Goal: Task Accomplishment & Management: Use online tool/utility

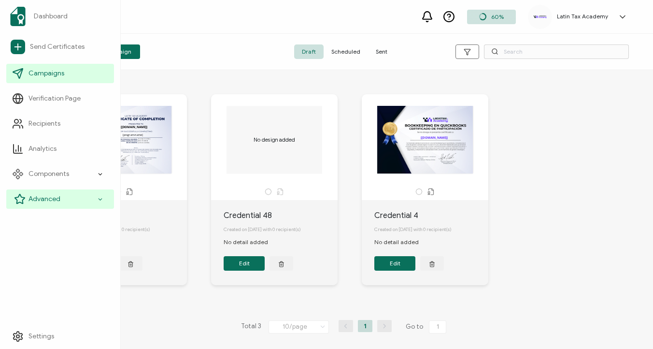
click at [71, 195] on div "Advanced" at bounding box center [60, 198] width 108 height 19
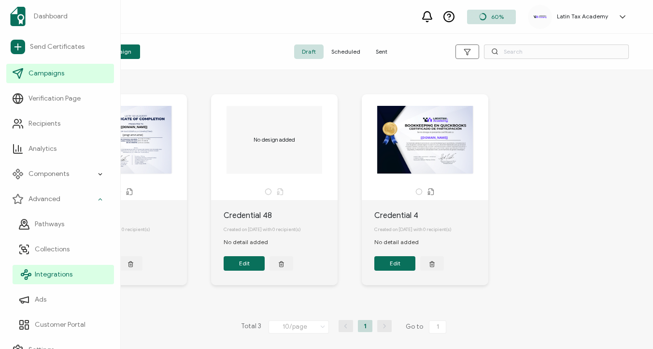
click at [54, 267] on link "Integrations" at bounding box center [63, 274] width 101 height 19
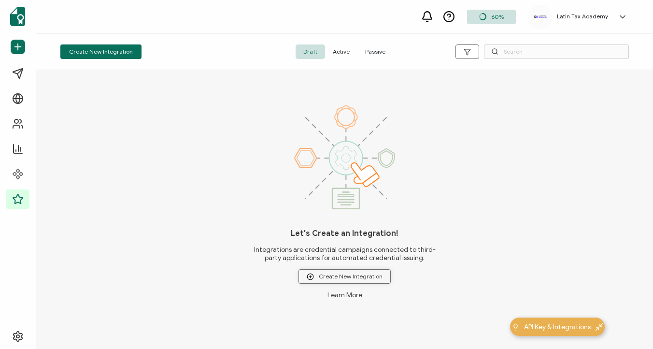
click at [331, 278] on span "Create New Integration" at bounding box center [345, 276] width 76 height 7
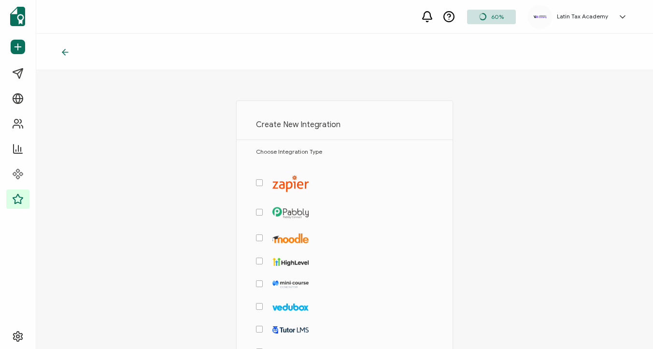
click at [261, 184] on span "checkbox-group" at bounding box center [259, 182] width 7 height 7
click at [263, 179] on input "checkbox-group" at bounding box center [263, 179] width 0 height 0
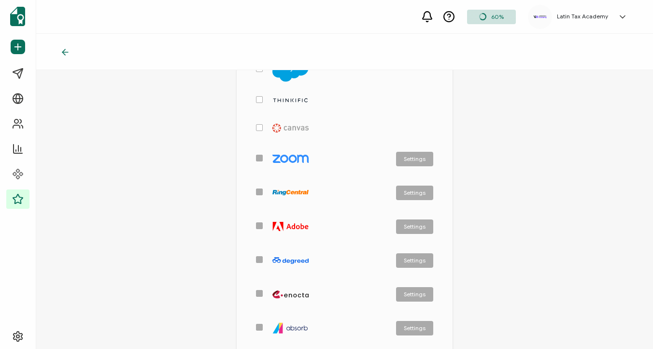
scroll to position [493, 0]
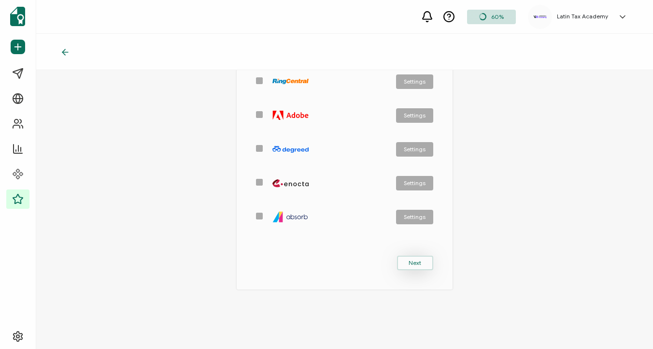
click at [419, 260] on span "Next" at bounding box center [414, 263] width 13 height 6
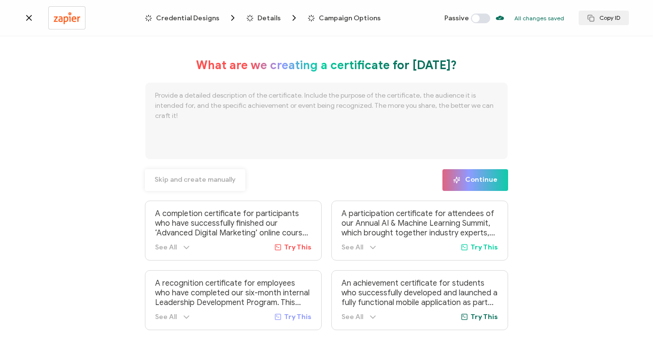
click at [181, 174] on button "Skip and create manually" at bounding box center [195, 180] width 100 height 22
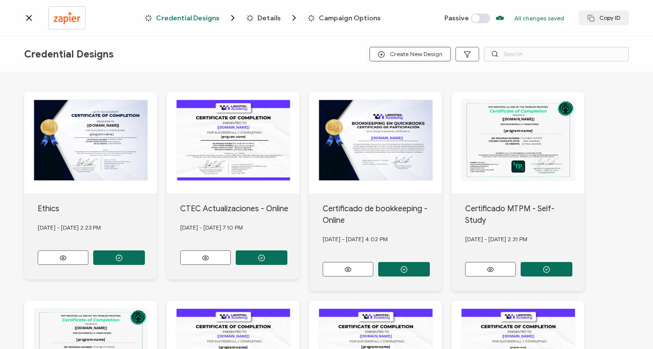
click at [397, 55] on span "Create New Design" at bounding box center [409, 54] width 65 height 7
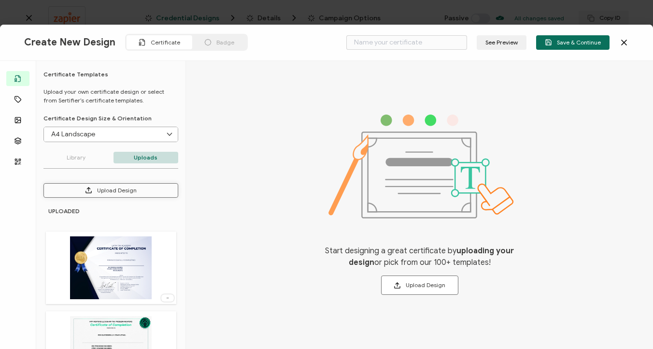
click at [100, 190] on button "Upload Design" at bounding box center [110, 190] width 135 height 14
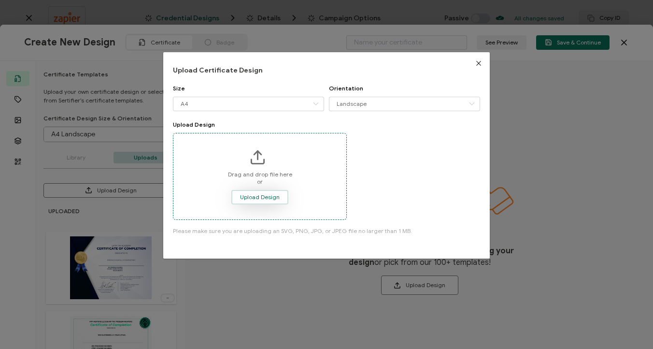
click at [259, 198] on span "Upload Design" at bounding box center [260, 197] width 40 height 6
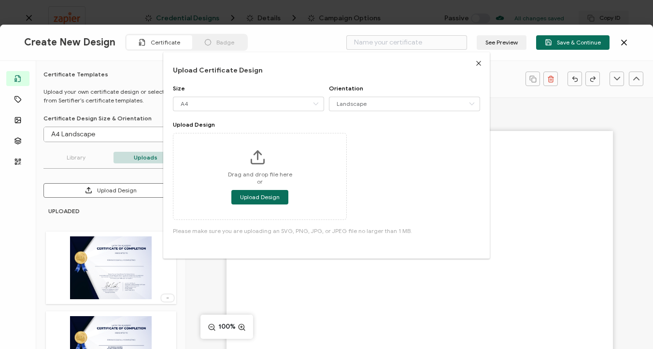
type input "Blank"
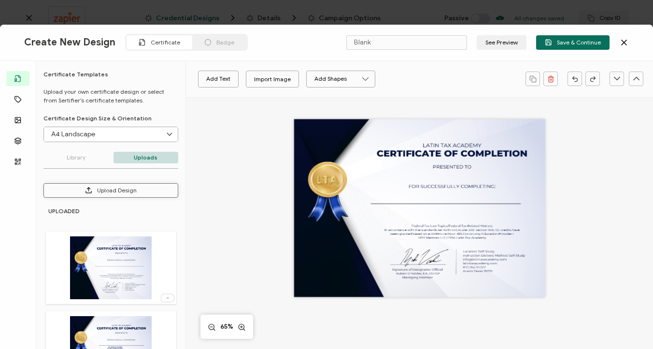
click at [121, 191] on button "Upload Design" at bounding box center [110, 190] width 135 height 14
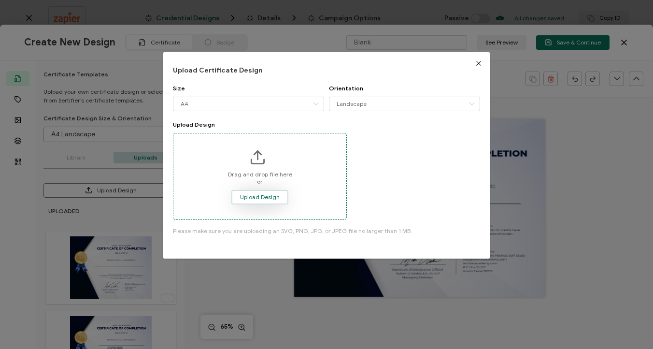
click at [244, 198] on span "Upload Design" at bounding box center [260, 197] width 40 height 6
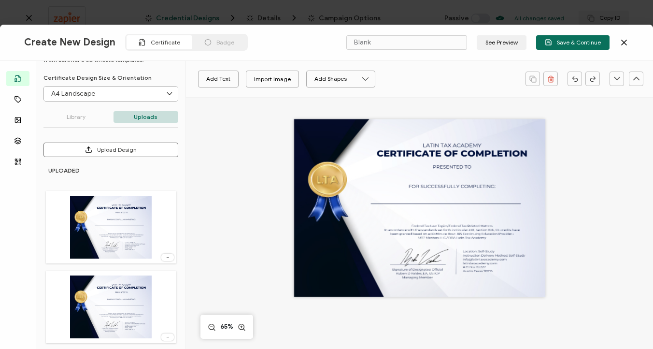
scroll to position [39, 0]
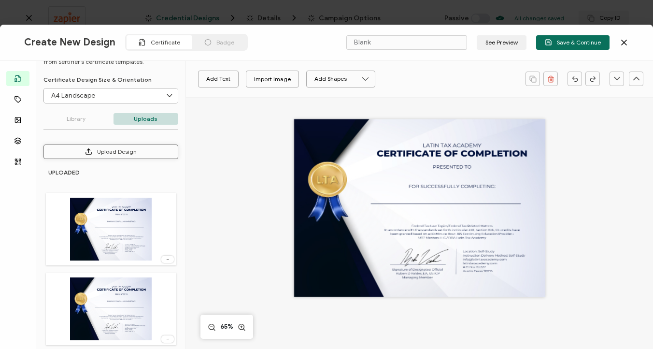
click at [127, 146] on button "Upload Design" at bounding box center [110, 151] width 135 height 14
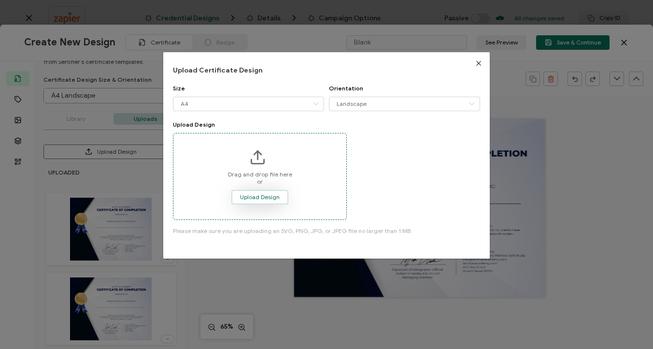
click at [274, 194] on span "Upload Design" at bounding box center [260, 197] width 40 height 6
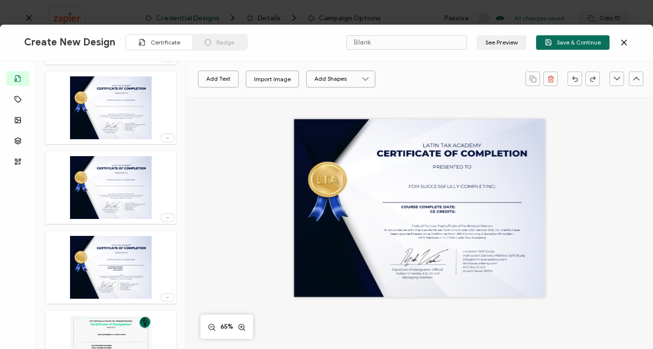
scroll to position [237, 0]
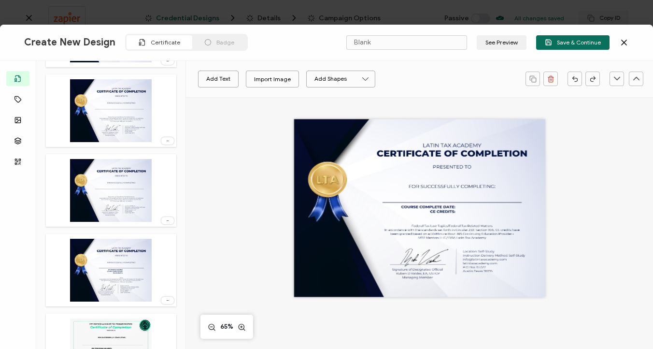
click at [168, 221] on div at bounding box center [167, 220] width 13 height 7
click at [161, 239] on span "Delete Image" at bounding box center [150, 240] width 36 height 7
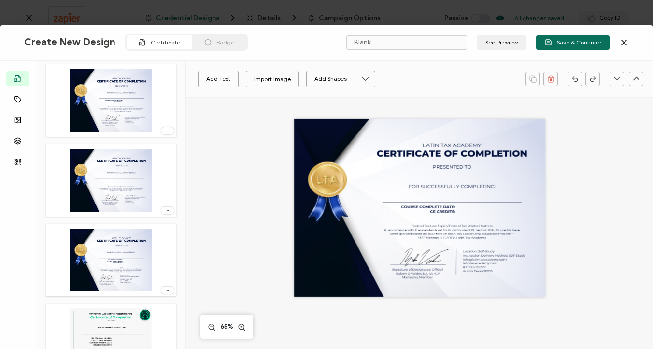
scroll to position [155, 0]
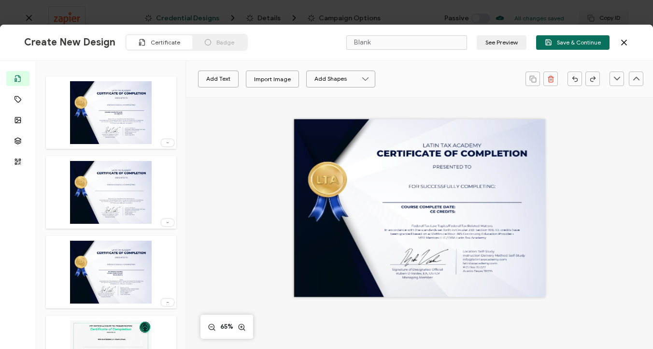
click at [164, 223] on div at bounding box center [167, 222] width 13 height 7
click at [157, 249] on li "Delete Image" at bounding box center [150, 242] width 52 height 15
click at [167, 221] on icon at bounding box center [168, 222] width 10 height 2
click at [156, 250] on ul "Delete Image" at bounding box center [150, 242] width 53 height 19
click at [155, 244] on span "Delete Image" at bounding box center [150, 242] width 36 height 7
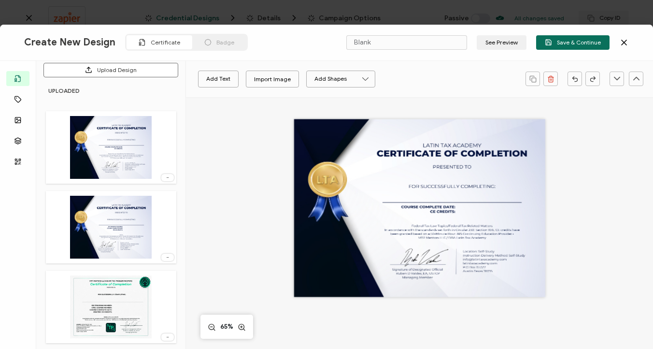
scroll to position [114, 0]
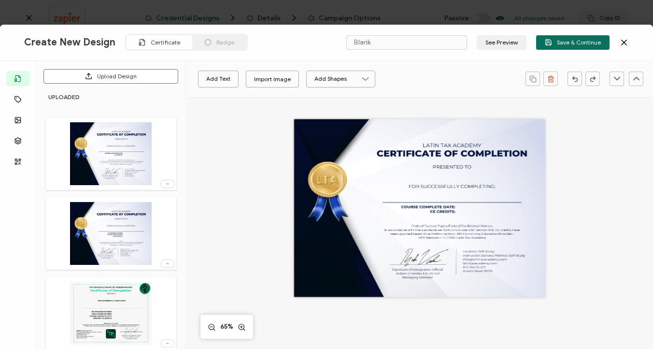
click at [165, 182] on icon at bounding box center [168, 183] width 10 height 2
click at [161, 205] on span "Delete Image" at bounding box center [150, 203] width 36 height 7
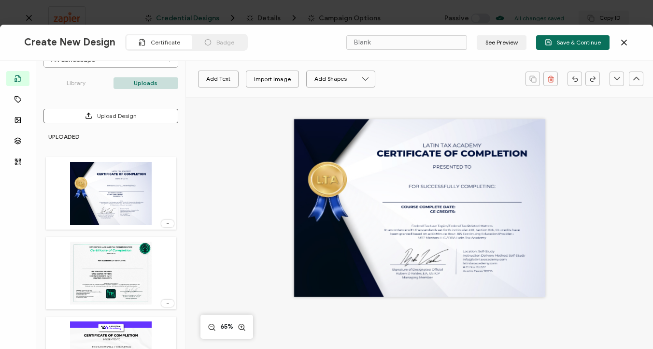
scroll to position [2, 0]
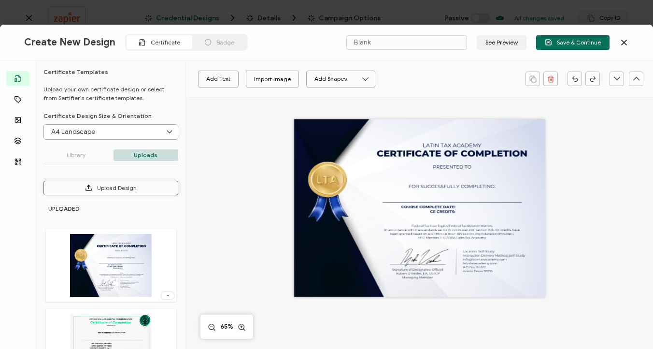
click at [119, 186] on button "Upload Design" at bounding box center [110, 188] width 135 height 14
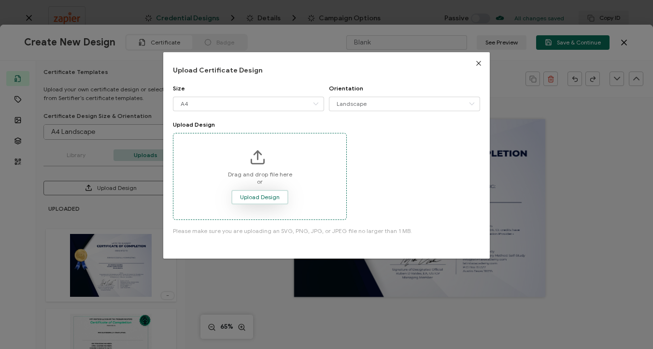
click at [255, 197] on span "Upload Design" at bounding box center [260, 197] width 40 height 6
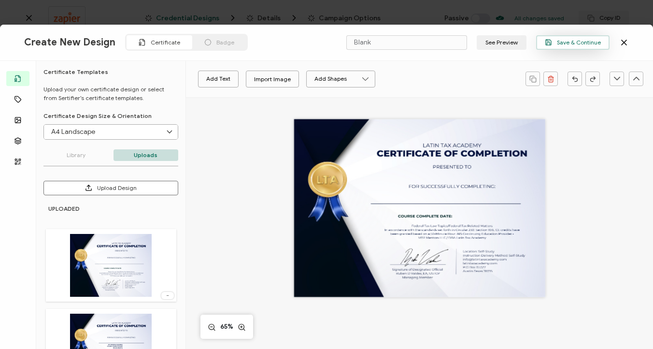
click at [555, 45] on span "Save & Continue" at bounding box center [572, 42] width 56 height 7
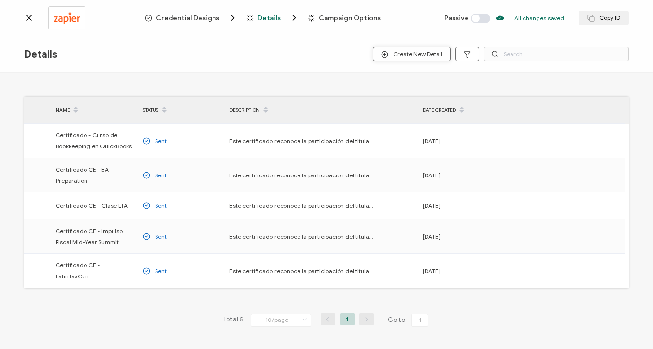
click at [415, 53] on span "Create New Detail" at bounding box center [411, 54] width 61 height 7
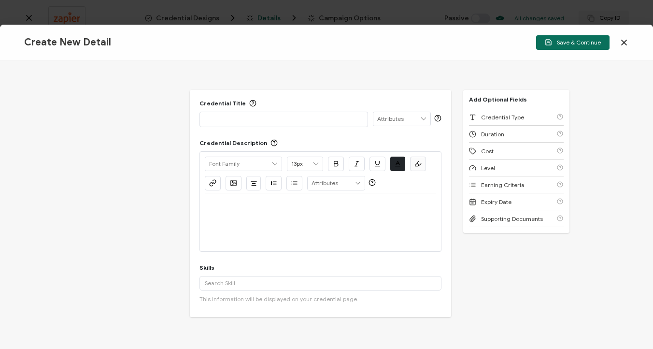
click at [622, 42] on icon at bounding box center [624, 43] width 10 height 10
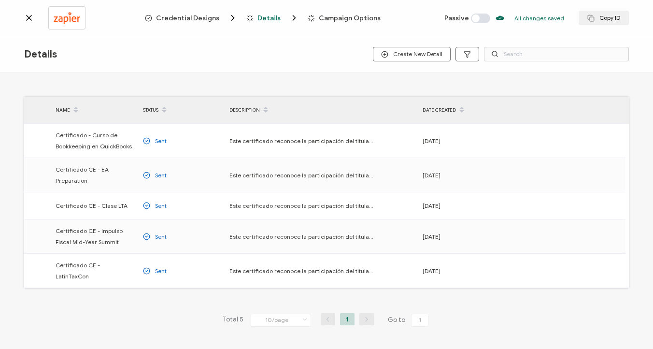
click at [263, 18] on span "Details" at bounding box center [268, 17] width 23 height 7
click at [205, 18] on span "Credential Designs" at bounding box center [187, 17] width 63 height 7
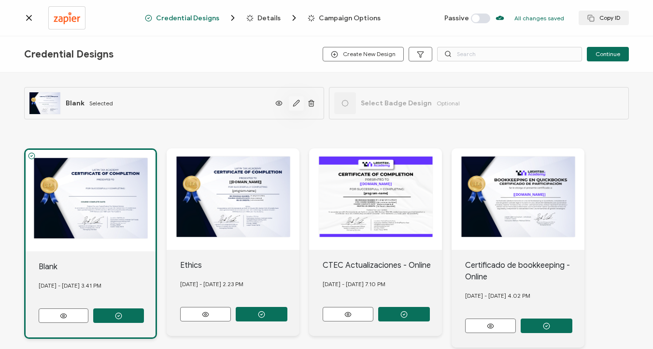
click at [294, 104] on icon "button" at bounding box center [296, 103] width 6 height 6
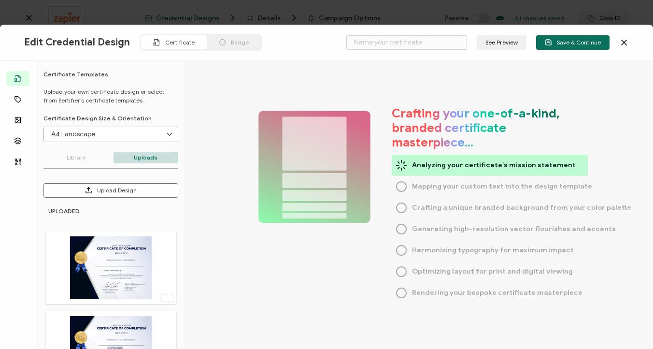
type input "Blank"
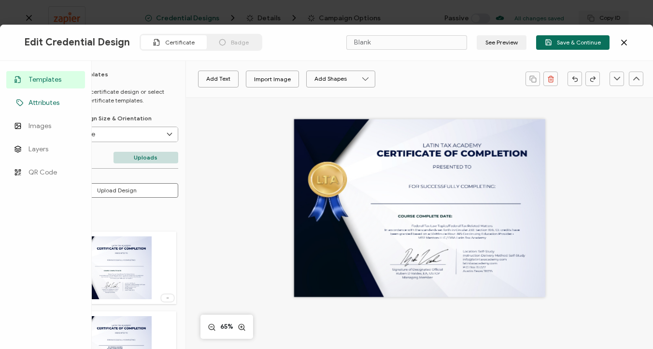
click at [54, 104] on span "Attributes" at bounding box center [43, 103] width 31 height 10
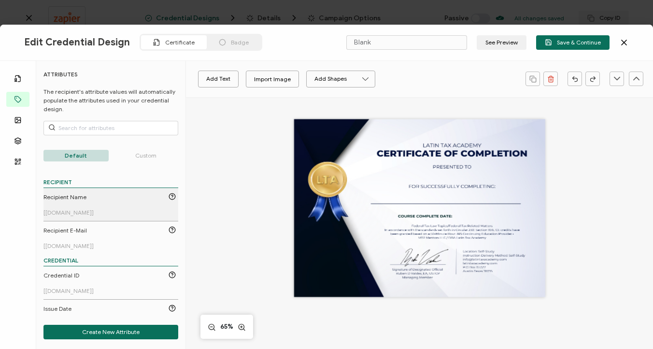
click at [76, 199] on span "Recipient Name" at bounding box center [64, 197] width 43 height 9
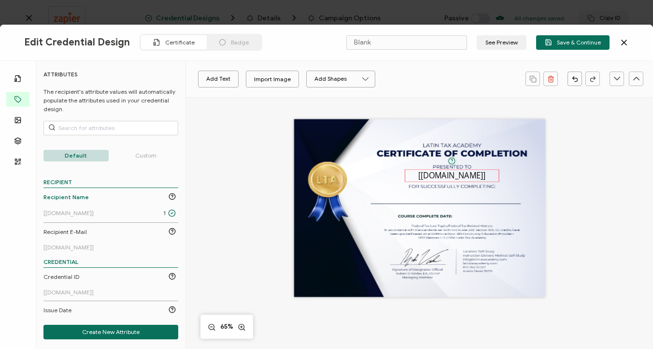
drag, startPoint x: 418, startPoint y: 208, endPoint x: 450, endPoint y: 176, distance: 45.7
click at [450, 176] on pre "[[DOMAIN_NAME]]" at bounding box center [452, 175] width 68 height 11
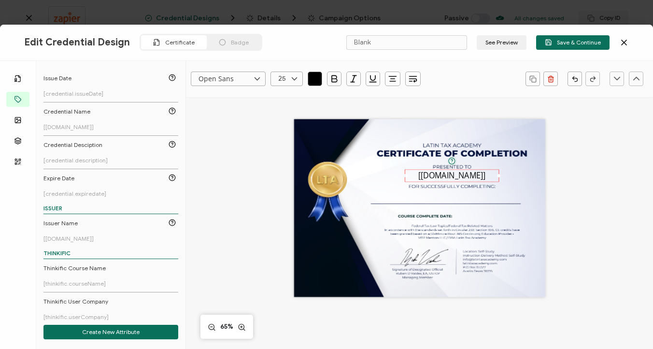
scroll to position [237, 0]
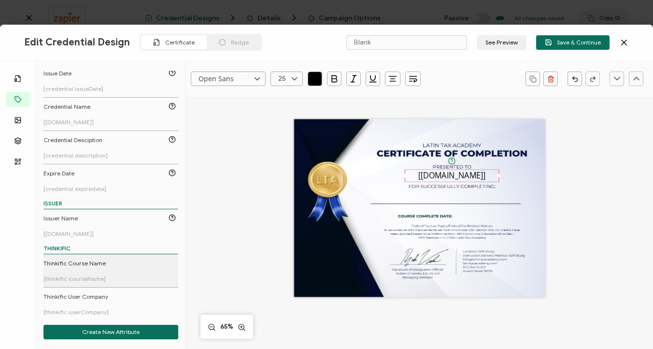
click at [73, 264] on span "Thinkific Course Name" at bounding box center [74, 263] width 62 height 9
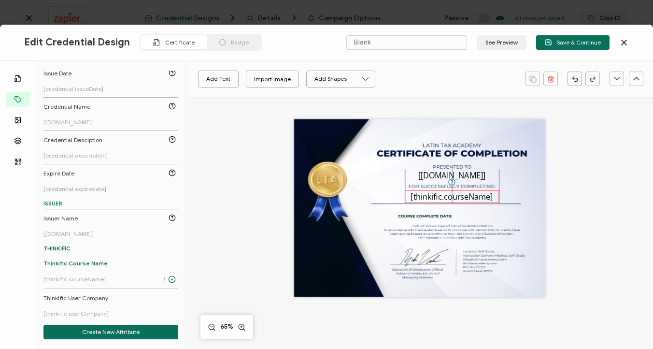
drag, startPoint x: 419, startPoint y: 210, endPoint x: 452, endPoint y: 198, distance: 35.3
click at [452, 198] on pre "[thinkific.courseName]" at bounding box center [451, 196] width 82 height 11
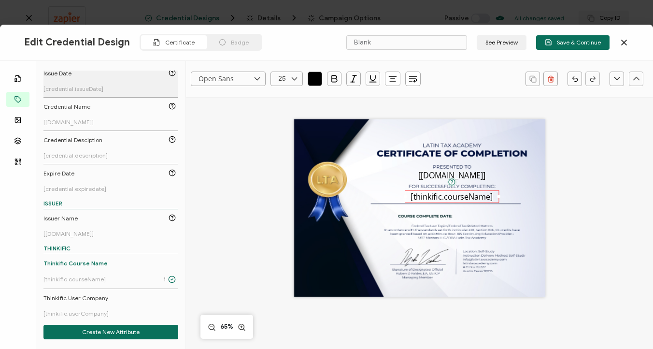
click at [73, 86] on span "[credential.issueDate]" at bounding box center [73, 88] width 60 height 7
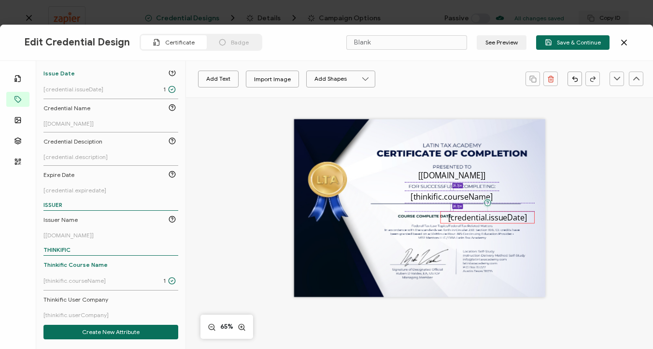
drag, startPoint x: 421, startPoint y: 209, endPoint x: 489, endPoint y: 218, distance: 68.6
click at [489, 218] on pre "[credential.issueDate]" at bounding box center [487, 216] width 79 height 11
click at [295, 83] on icon at bounding box center [294, 78] width 12 height 14
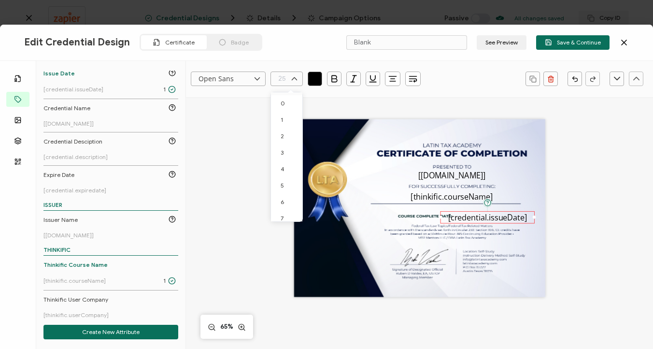
scroll to position [302, 0]
click at [285, 102] on li "18" at bounding box center [288, 96] width 35 height 16
type input "18"
click at [292, 80] on icon at bounding box center [294, 78] width 12 height 14
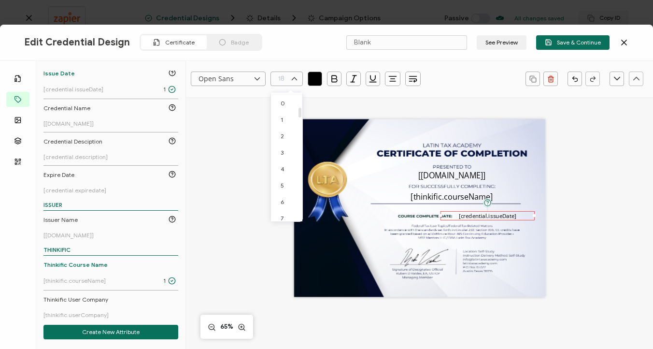
scroll to position [187, 0]
click at [286, 176] on li "16" at bounding box center [288, 178] width 35 height 16
type input "16"
click at [463, 222] on div "The recipient’s full name, which will be automatically filled based on the info…" at bounding box center [419, 208] width 251 height 178
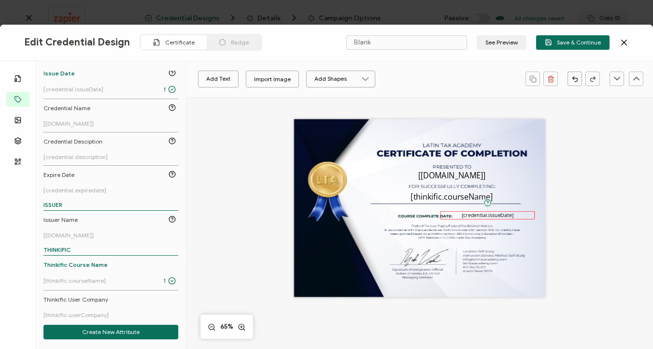
click at [483, 214] on pre "[credential.issueDate]" at bounding box center [487, 214] width 52 height 7
click at [395, 79] on icon "button" at bounding box center [393, 79] width 10 height 10
click at [392, 107] on icon at bounding box center [393, 104] width 7 height 7
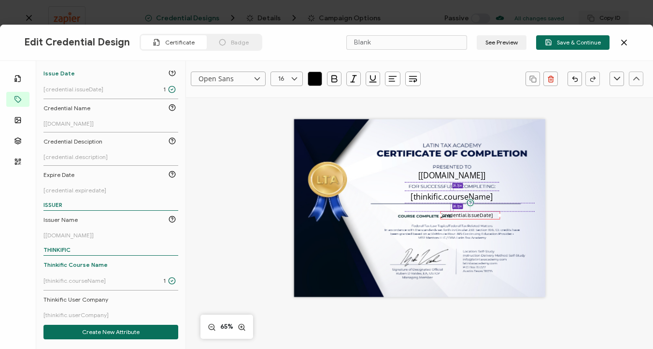
drag, startPoint x: 533, startPoint y: 213, endPoint x: 450, endPoint y: 223, distance: 83.6
click at [480, 216] on div "The date the credential was issued. This will automatically update to the day t…" at bounding box center [470, 214] width 60 height 8
click at [400, 222] on div "The recipient’s full name, which will be automatically filled based on the info…" at bounding box center [419, 208] width 251 height 178
drag, startPoint x: 464, startPoint y: 216, endPoint x: 479, endPoint y: 216, distance: 15.0
click at [479, 216] on pre "[credential.issueDate]" at bounding box center [482, 214] width 52 height 7
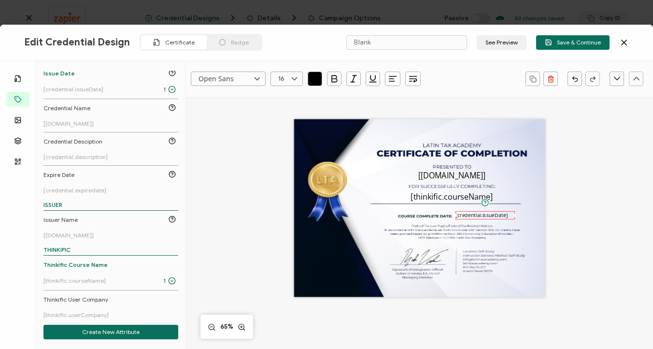
click at [290, 82] on icon at bounding box center [294, 78] width 12 height 14
click at [286, 145] on li "12" at bounding box center [288, 146] width 35 height 16
type input "12"
click at [457, 221] on div "The recipient’s full name, which will be automatically filled based on the info…" at bounding box center [419, 208] width 251 height 178
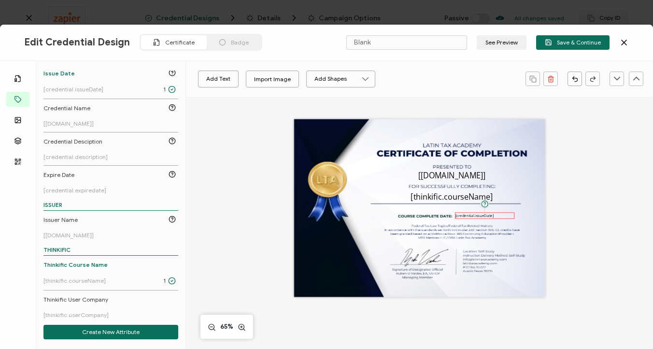
click at [467, 217] on pre "[credential.issueDate]" at bounding box center [474, 214] width 39 height 5
click at [515, 191] on div "The recipient’s full name, which will be automatically filled based on the info…" at bounding box center [419, 208] width 251 height 178
click at [461, 195] on pre "[thinkific.courseName]" at bounding box center [451, 196] width 82 height 11
click at [293, 84] on icon at bounding box center [294, 78] width 12 height 14
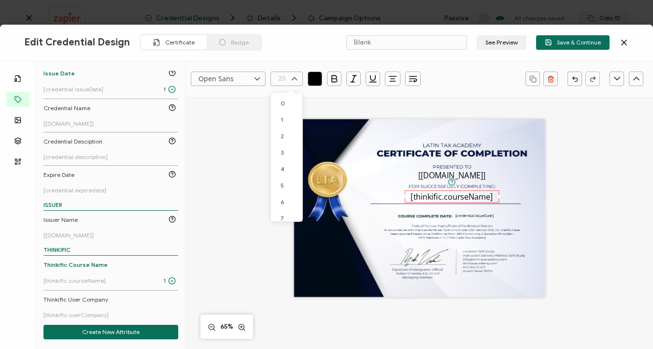
scroll to position [302, 0]
click at [287, 133] on li "20" at bounding box center [288, 129] width 35 height 16
type input "20"
click at [391, 191] on div "The recipient’s full name, which will be automatically filled based on the info…" at bounding box center [419, 208] width 251 height 178
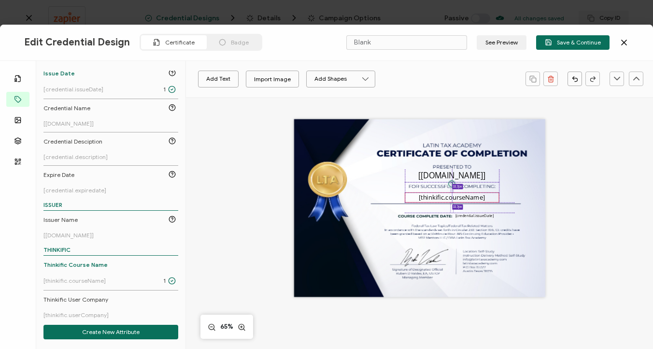
click at [455, 197] on pre "[thinkific.courseName]" at bounding box center [452, 197] width 67 height 9
click at [506, 184] on div "The recipient’s full name, which will be automatically filled based on the info…" at bounding box center [419, 208] width 251 height 178
click at [442, 195] on pre "[thinkific.courseName]" at bounding box center [452, 197] width 67 height 9
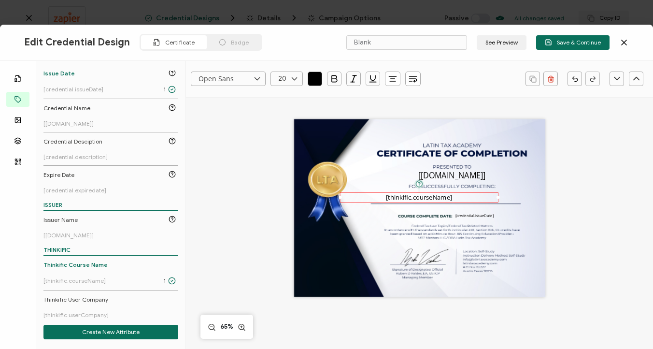
drag, startPoint x: 403, startPoint y: 196, endPoint x: 303, endPoint y: 190, distance: 100.1
click at [303, 190] on div "The recipient’s full name, which will be automatically filled based on the info…" at bounding box center [419, 208] width 251 height 178
drag, startPoint x: 495, startPoint y: 196, endPoint x: 565, endPoint y: 200, distance: 69.6
click at [565, 200] on div "The recipient’s full name, which will be automatically filled based on the info…" at bounding box center [419, 218] width 304 height 243
click at [295, 77] on icon at bounding box center [294, 78] width 12 height 14
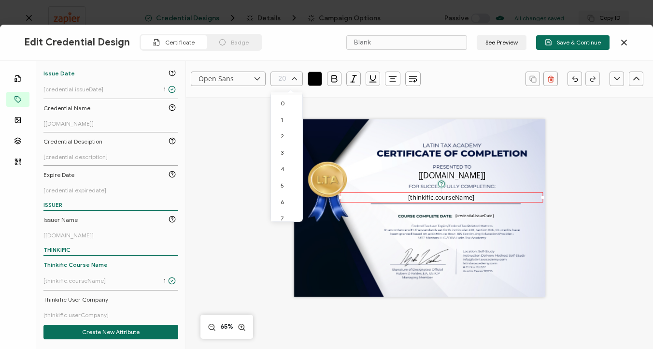
scroll to position [220, 0]
click at [288, 175] on li "18" at bounding box center [288, 178] width 35 height 16
type input "18"
click at [271, 173] on div "The recipient’s full name, which will be automatically filled based on the info…" at bounding box center [419, 218] width 304 height 243
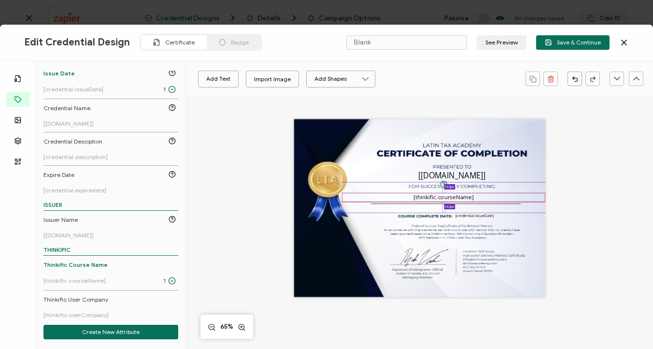
click at [448, 199] on pre "[thinkific.courseName]" at bounding box center [443, 197] width 60 height 8
click at [553, 183] on div "The recipient’s full name, which will be automatically filled based on the info…" at bounding box center [419, 218] width 304 height 243
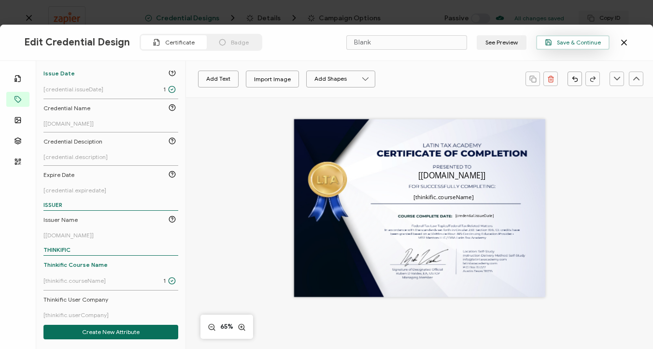
click at [580, 44] on span "Save & Continue" at bounding box center [572, 42] width 56 height 7
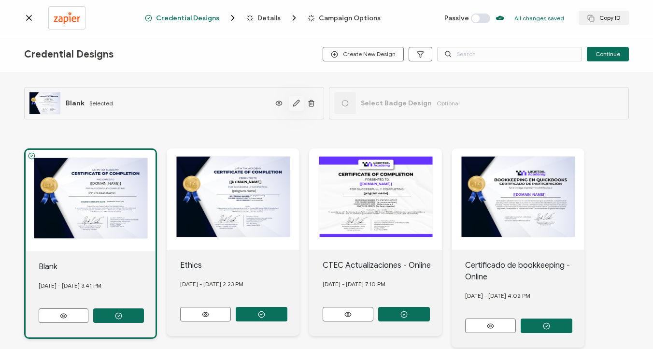
click at [292, 107] on button "button" at bounding box center [296, 103] width 15 height 14
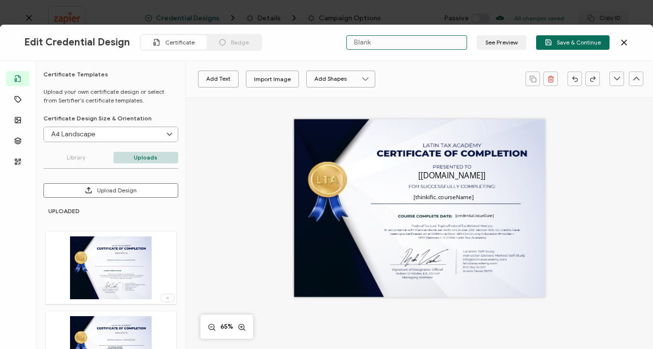
click at [379, 43] on input "Blank" at bounding box center [406, 42] width 121 height 14
type input "Self-Study"
click at [499, 43] on button "See Preview" at bounding box center [501, 42] width 50 height 14
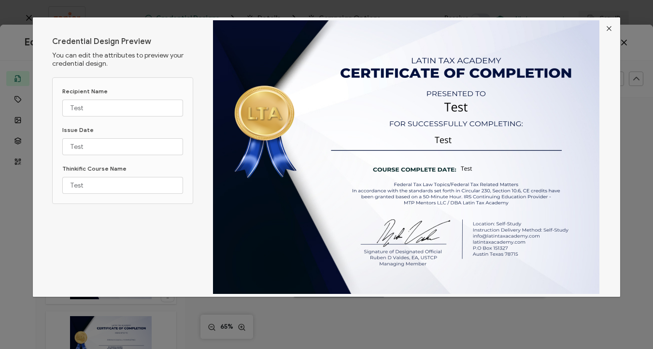
click at [607, 30] on icon "Close" at bounding box center [609, 29] width 8 height 8
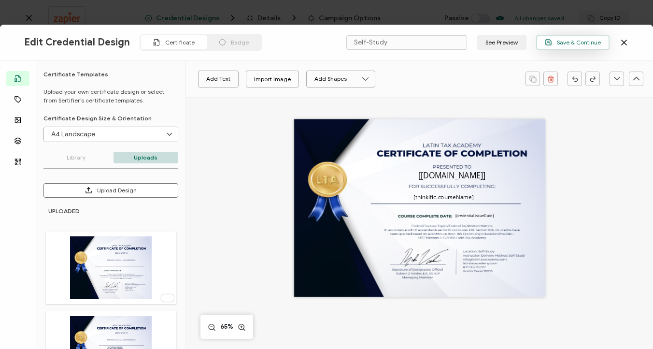
click at [556, 46] on button "Save & Continue" at bounding box center [572, 42] width 73 height 14
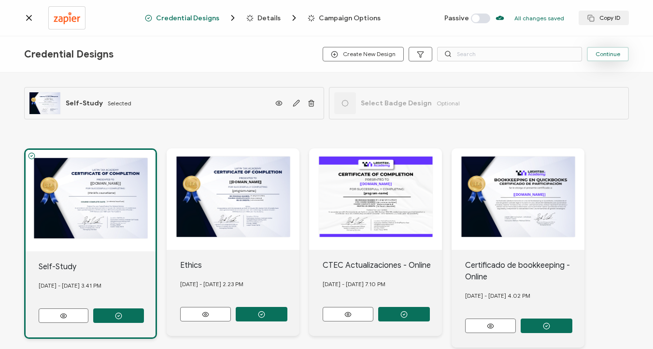
click at [602, 56] on span "Continue" at bounding box center [607, 54] width 25 height 6
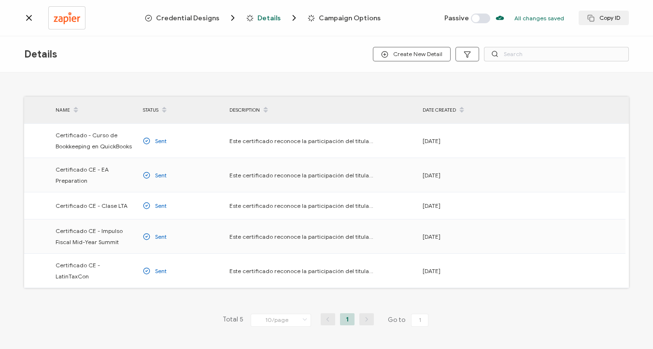
click at [28, 17] on icon at bounding box center [29, 17] width 5 height 5
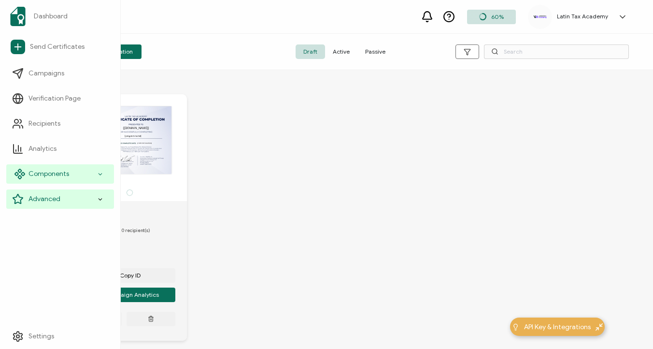
click at [79, 171] on div "Components" at bounding box center [60, 173] width 108 height 19
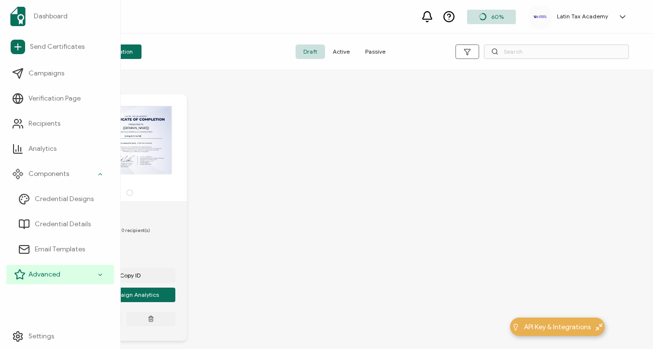
click at [102, 271] on icon at bounding box center [100, 274] width 6 height 11
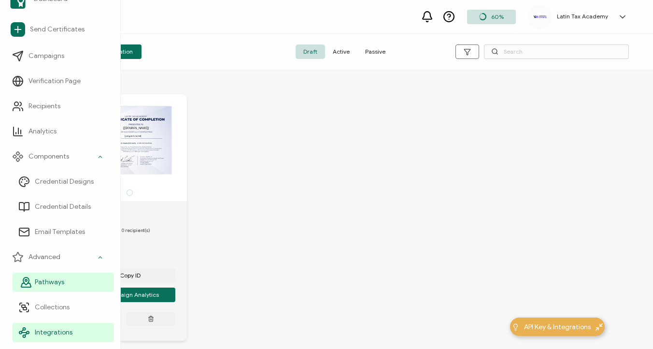
scroll to position [19, 0]
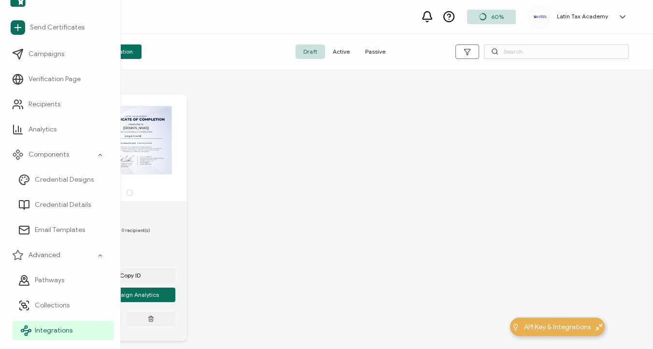
click at [59, 328] on span "Integrations" at bounding box center [54, 330] width 38 height 10
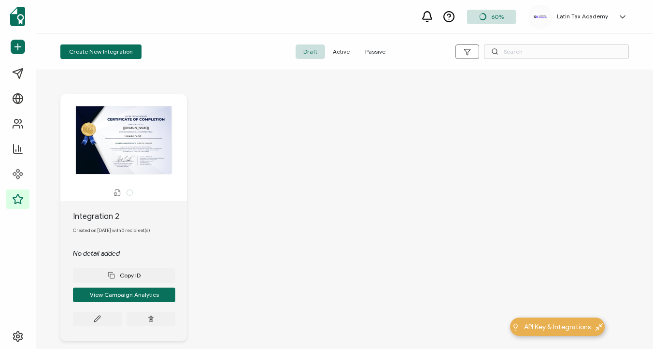
click at [337, 51] on span "Active" at bounding box center [341, 51] width 32 height 14
click at [140, 144] on div "The recipient’s full name, which will be automatically filled based on the info…" at bounding box center [123, 140] width 117 height 69
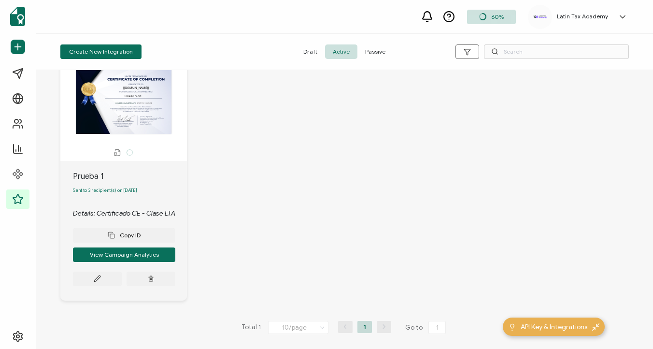
scroll to position [42, 0]
click at [102, 275] on button at bounding box center [97, 277] width 49 height 14
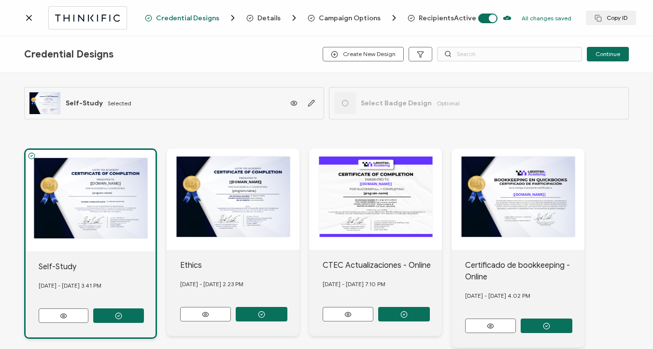
click at [28, 19] on icon at bounding box center [29, 18] width 10 height 10
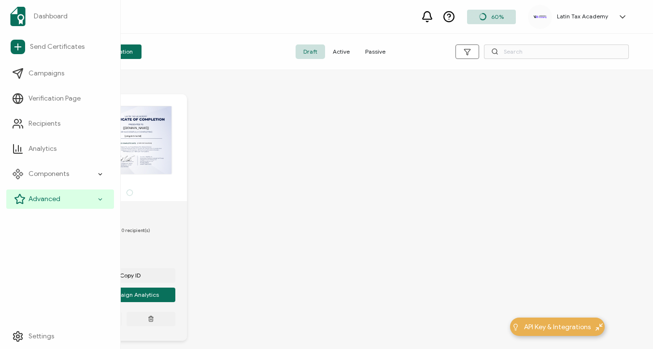
click at [70, 200] on div "Advanced" at bounding box center [60, 198] width 108 height 19
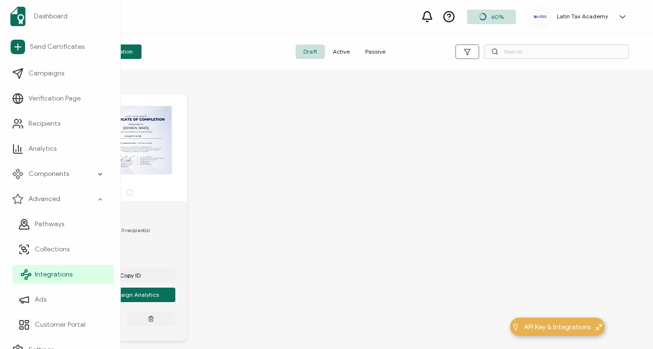
click at [51, 268] on link "Integrations" at bounding box center [63, 274] width 101 height 19
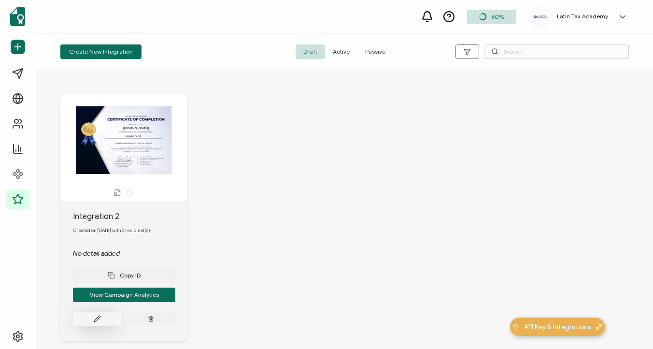
click at [100, 322] on icon at bounding box center [97, 318] width 7 height 7
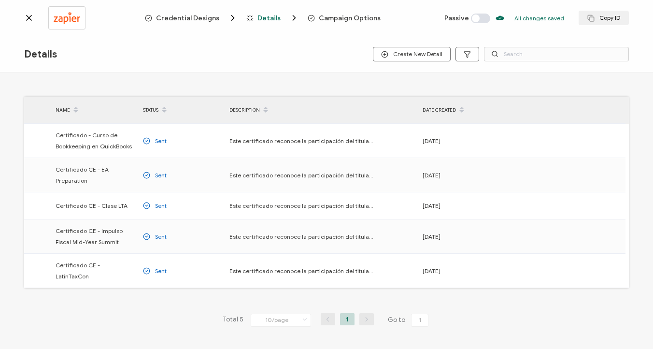
click at [66, 18] on img at bounding box center [67, 18] width 27 height 12
click at [28, 16] on icon at bounding box center [29, 18] width 10 height 10
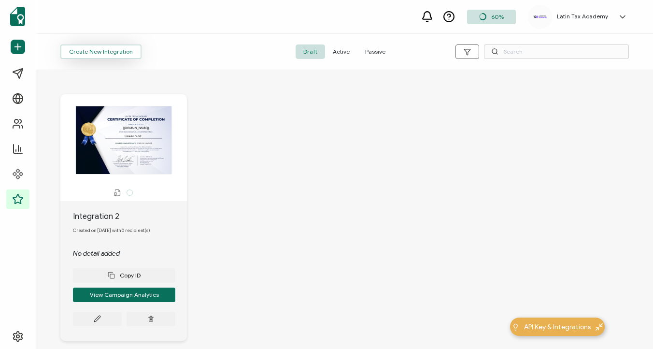
click at [114, 55] on button "Create New Integration" at bounding box center [100, 51] width 81 height 14
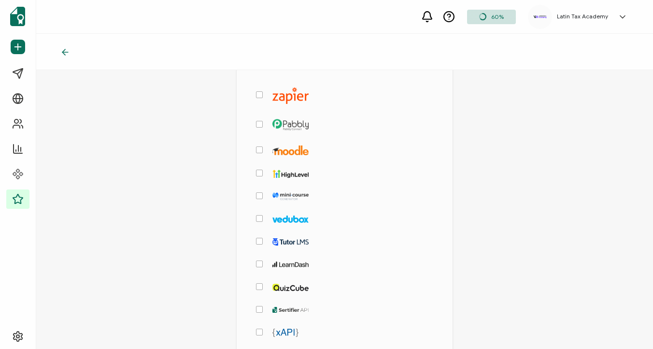
scroll to position [190, 0]
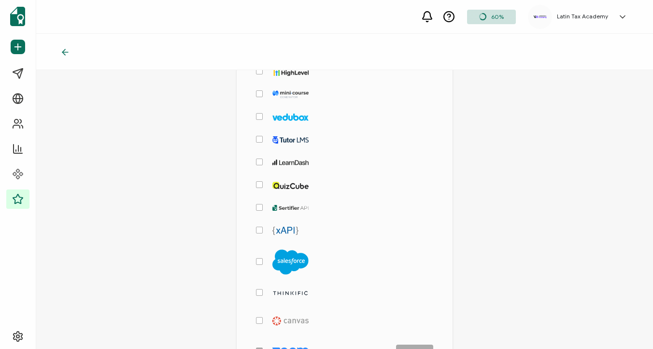
click at [259, 291] on span "checkbox-group" at bounding box center [259, 292] width 7 height 7
click at [263, 289] on input "checkbox-group" at bounding box center [263, 289] width 0 height 0
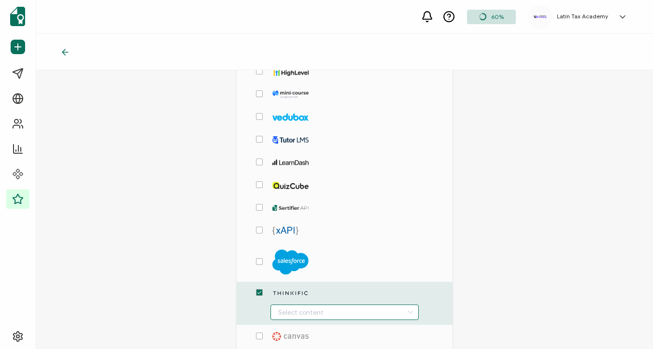
click at [321, 311] on input "checkbox-group" at bounding box center [344, 311] width 148 height 15
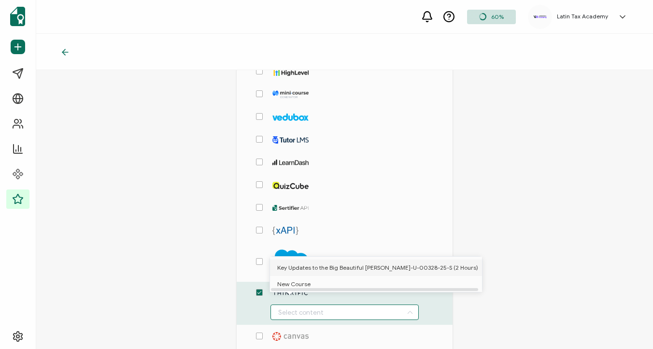
click at [311, 268] on span "Key Updates to the Big Beautiful [PERSON_NAME]-U-00328-25-S (2 Hours)" at bounding box center [377, 267] width 201 height 16
type input "Key Updates to the Big Beautiful [PERSON_NAME]-U-00328-25-S (2 Hours)"
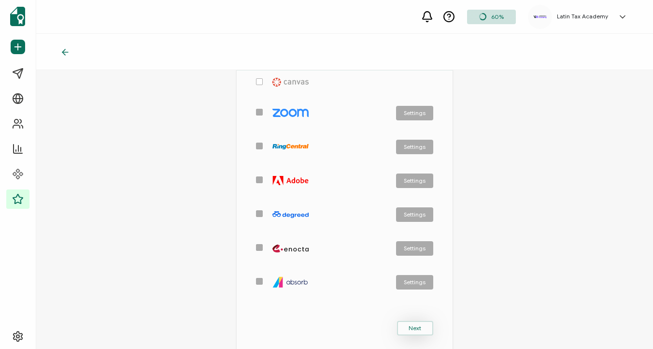
scroll to position [457, 0]
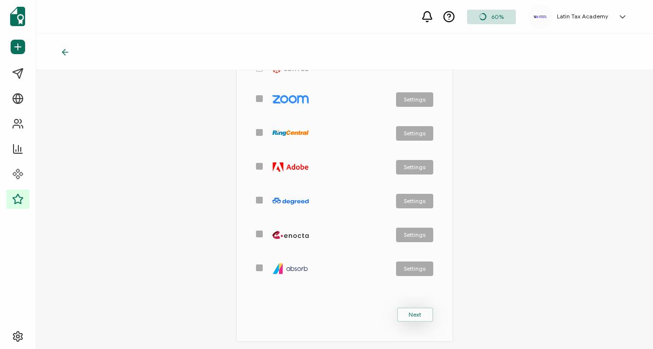
click at [401, 317] on button "Next" at bounding box center [415, 314] width 36 height 14
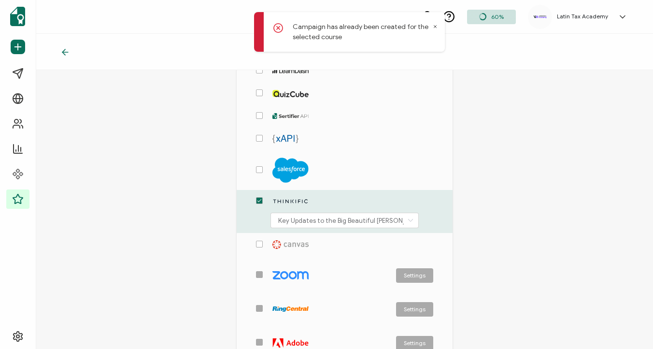
scroll to position [279, 0]
